Goal: Transaction & Acquisition: Book appointment/travel/reservation

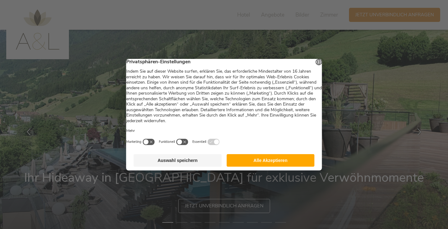
click at [256, 164] on button "Alle Akzeptieren" at bounding box center [270, 160] width 88 height 13
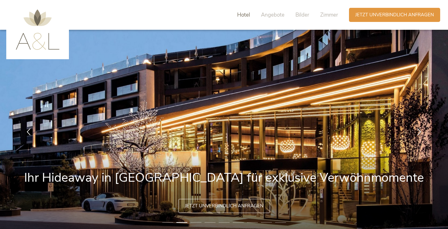
click at [240, 14] on span "Hotel" at bounding box center [243, 14] width 13 height 7
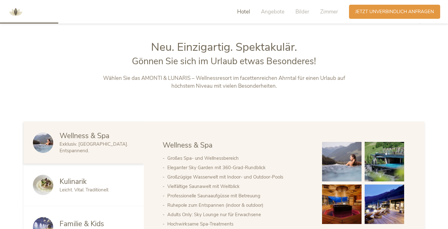
scroll to position [255, 0]
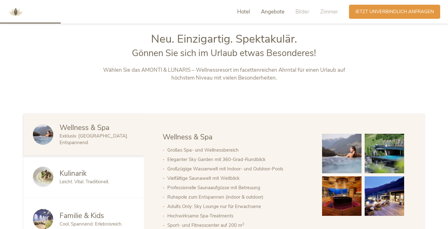
click at [266, 13] on span "Angebote" at bounding box center [272, 11] width 23 height 7
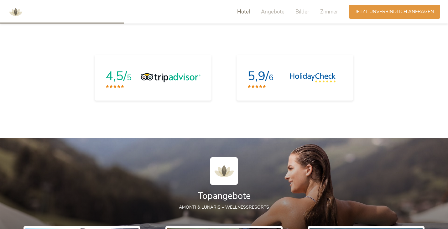
scroll to position [520, 0]
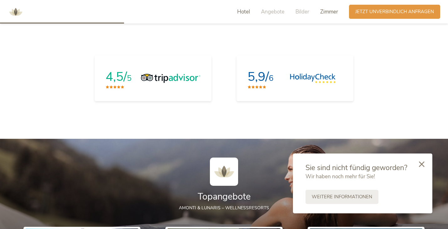
click at [329, 11] on span "Zimmer" at bounding box center [329, 11] width 18 height 7
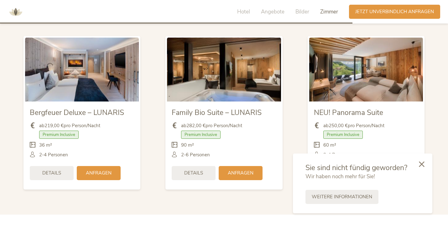
scroll to position [1479, 0]
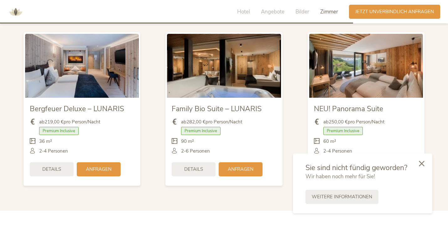
click at [422, 163] on icon at bounding box center [422, 164] width 6 height 6
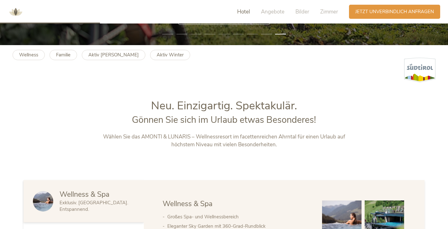
scroll to position [170, 0]
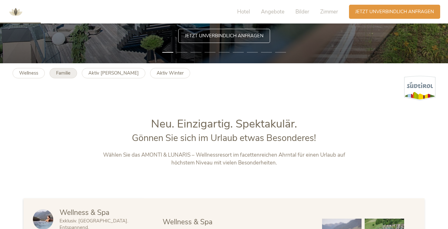
click at [61, 75] on b "Familie" at bounding box center [63, 73] width 14 height 6
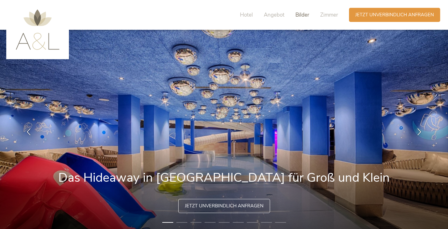
click at [300, 14] on span "Bilder" at bounding box center [302, 14] width 14 height 7
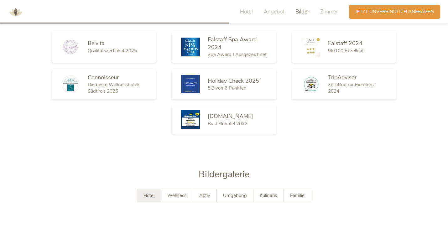
scroll to position [1083, 0]
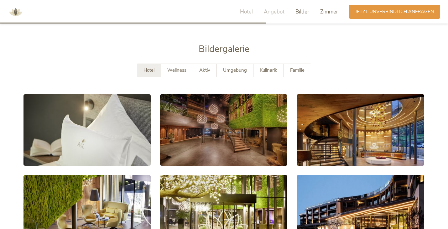
click at [326, 11] on span "Zimmer" at bounding box center [329, 11] width 18 height 7
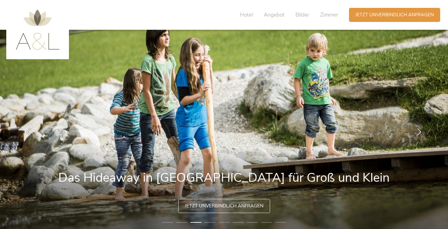
scroll to position [0, 0]
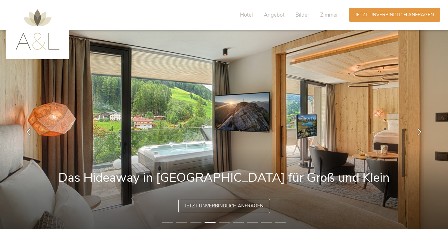
click at [32, 44] on img at bounding box center [38, 29] width 44 height 40
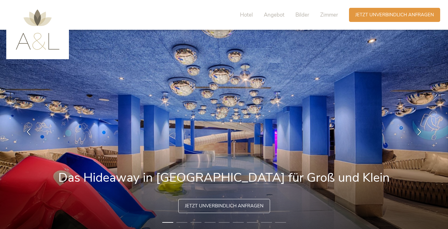
click at [33, 46] on img at bounding box center [38, 29] width 44 height 40
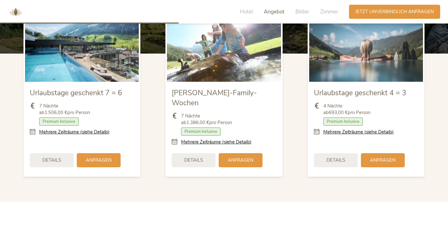
scroll to position [738, 0]
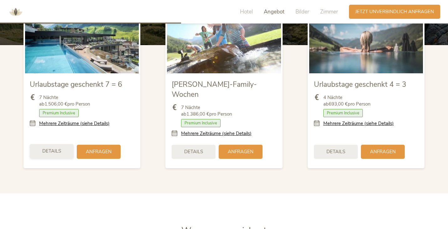
click at [48, 148] on span "Details" at bounding box center [51, 151] width 19 height 7
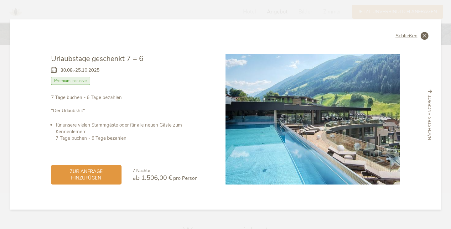
click at [404, 34] on span "Schließen" at bounding box center [407, 35] width 22 height 5
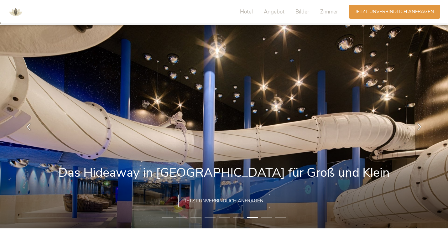
scroll to position [5, 0]
click at [265, 218] on li "8" at bounding box center [266, 217] width 11 height 6
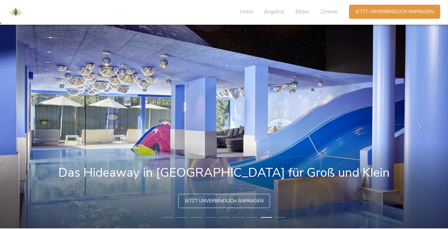
click at [280, 218] on li "9" at bounding box center [280, 217] width 11 height 6
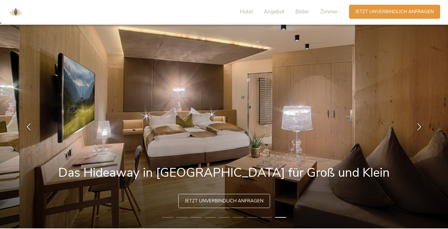
click at [167, 217] on li "1" at bounding box center [167, 217] width 11 height 6
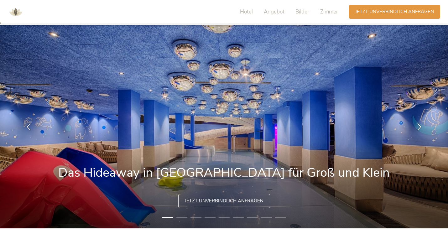
click at [184, 216] on li "2" at bounding box center [181, 217] width 11 height 6
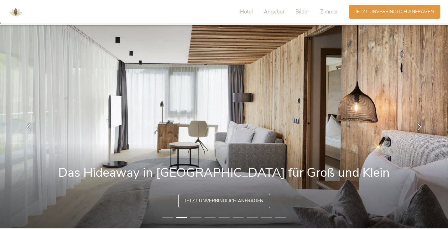
click at [198, 217] on li "3" at bounding box center [195, 217] width 11 height 6
click at [195, 216] on li "3" at bounding box center [195, 217] width 11 height 6
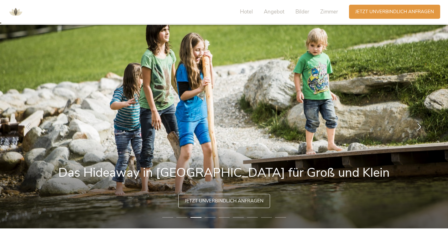
click at [209, 217] on li "4" at bounding box center [210, 217] width 11 height 6
click at [210, 217] on li "4" at bounding box center [210, 217] width 11 height 6
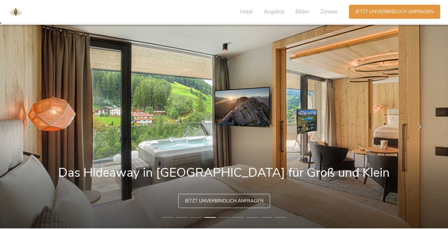
click at [222, 215] on li "5" at bounding box center [224, 217] width 11 height 6
click at [222, 218] on li "5" at bounding box center [224, 217] width 11 height 6
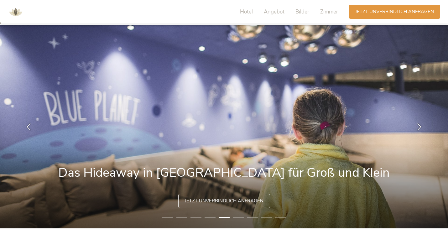
click at [238, 216] on li "6" at bounding box center [238, 217] width 11 height 6
click at [238, 217] on li "6" at bounding box center [238, 217] width 11 height 6
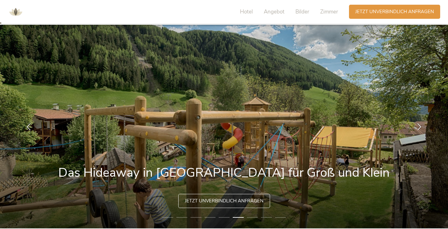
click at [256, 216] on li "7" at bounding box center [252, 217] width 11 height 6
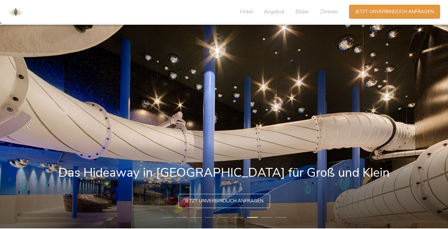
click at [267, 217] on li "8" at bounding box center [266, 217] width 11 height 6
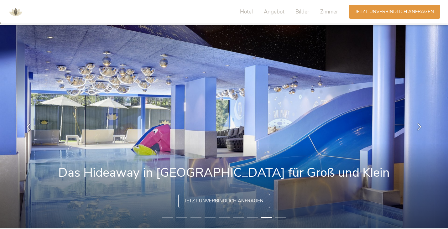
click at [283, 216] on li "9" at bounding box center [280, 217] width 11 height 6
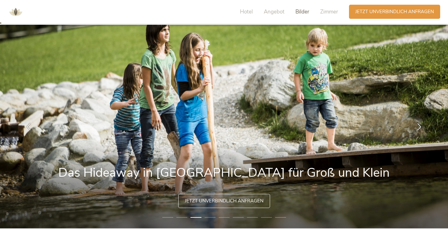
click at [301, 13] on span "Bilder" at bounding box center [302, 11] width 14 height 7
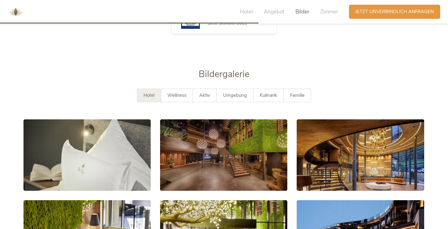
scroll to position [1053, 0]
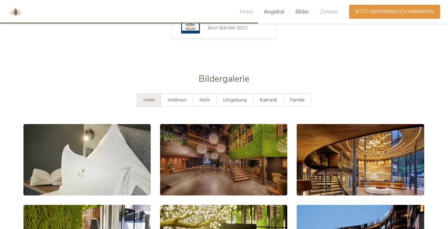
click at [273, 9] on span "Angebot" at bounding box center [274, 11] width 21 height 7
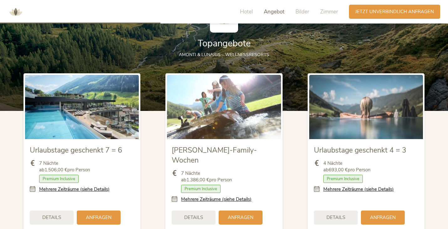
scroll to position [682, 0]
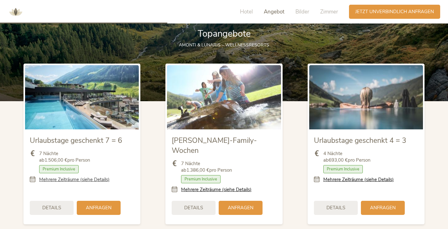
click at [50, 177] on link "Mehrere Zeiträume (siehe Details)" at bounding box center [74, 179] width 70 height 7
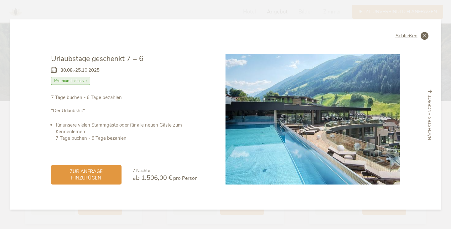
click at [407, 36] on span "Schließen" at bounding box center [407, 35] width 22 height 5
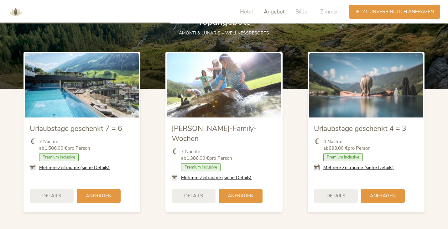
scroll to position [692, 0]
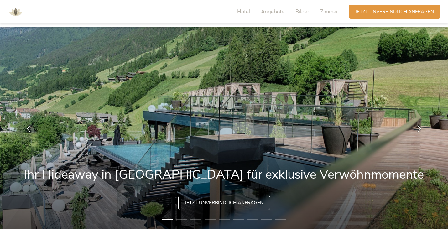
scroll to position [2, 0]
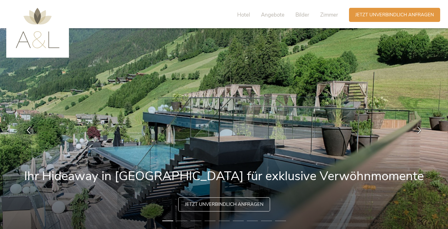
click at [182, 221] on li "2" at bounding box center [181, 221] width 11 height 6
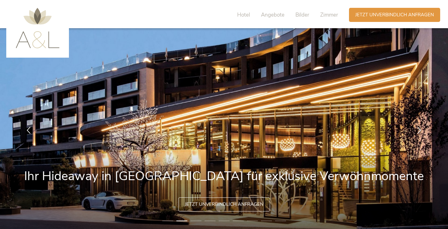
click at [198, 220] on li "3" at bounding box center [195, 221] width 11 height 6
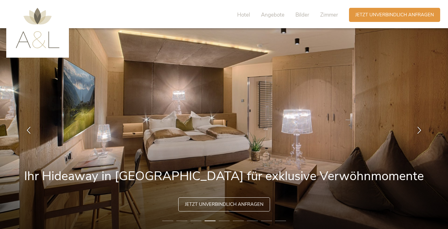
click at [210, 221] on li "4" at bounding box center [210, 221] width 11 height 6
click at [224, 220] on li "5" at bounding box center [224, 221] width 11 height 6
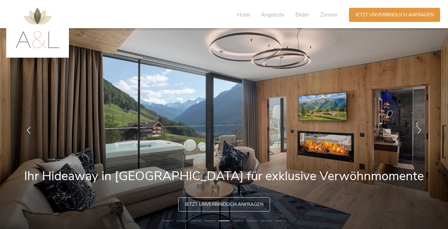
click at [239, 221] on li "6" at bounding box center [238, 221] width 11 height 6
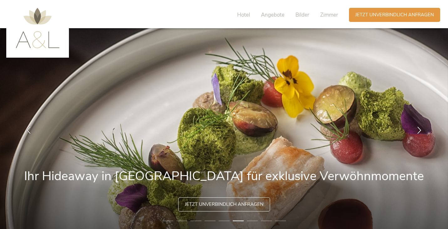
click at [255, 221] on li "7" at bounding box center [252, 221] width 11 height 6
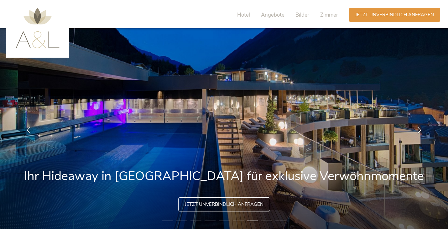
click at [267, 221] on li "8" at bounding box center [266, 221] width 11 height 6
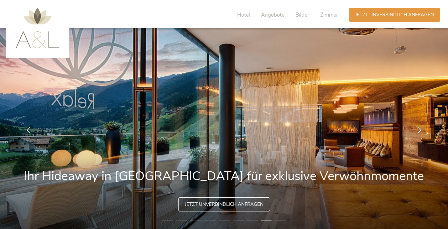
click at [279, 220] on li "9" at bounding box center [280, 221] width 11 height 6
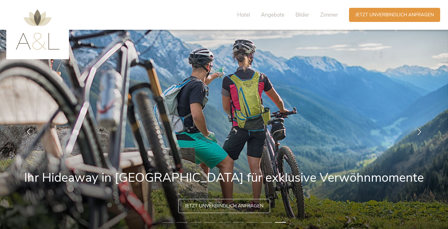
scroll to position [0, 0]
